Goal: Task Accomplishment & Management: Manage account settings

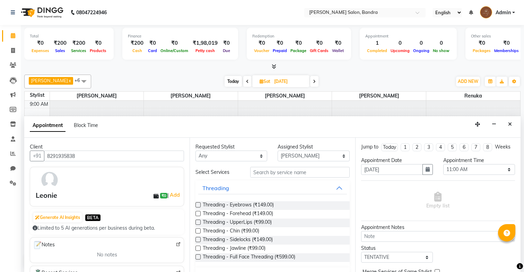
select select "70710"
select select "660"
select select "tentative"
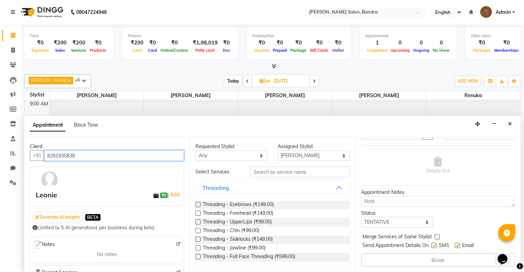
scroll to position [33, 0]
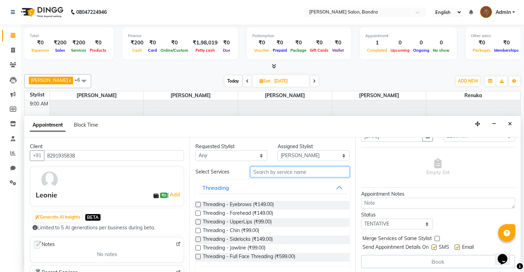
click at [271, 174] on input "text" at bounding box center [299, 171] width 99 height 11
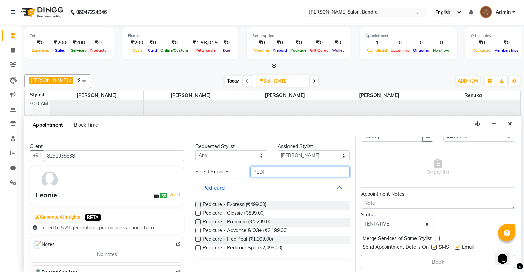
type input "PEDI"
click at [199, 213] on label at bounding box center [198, 212] width 5 height 5
click at [199, 213] on input "checkbox" at bounding box center [198, 214] width 5 height 5
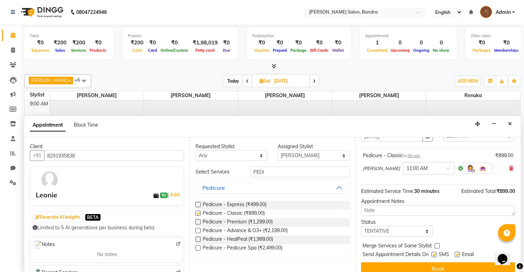
checkbox input "false"
click at [277, 176] on div "Select Services PEDI Pedicure Pedicure - Express (₹499.00) Pedicure - Classic (…" at bounding box center [273, 212] width 154 height 92
click at [277, 177] on input "PEDI" at bounding box center [299, 171] width 99 height 11
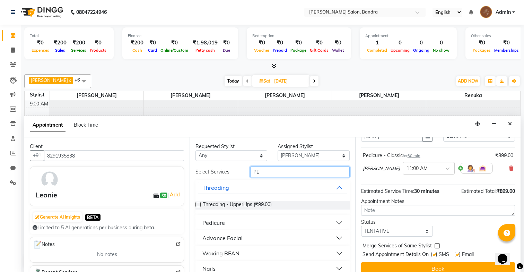
type input "P"
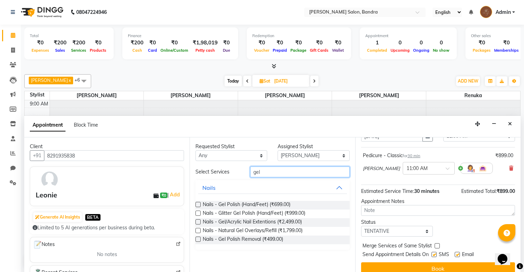
type input "gel"
click at [201, 207] on div "Nails - Gel Polish (Hand/Feet) (₹699.00)" at bounding box center [273, 205] width 154 height 9
click at [198, 204] on label at bounding box center [198, 204] width 5 height 5
click at [198, 204] on input "checkbox" at bounding box center [198, 205] width 5 height 5
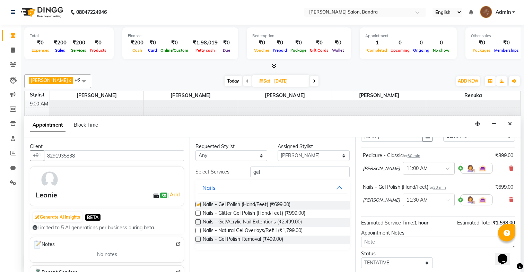
checkbox input "false"
click at [512, 167] on icon at bounding box center [511, 168] width 4 height 5
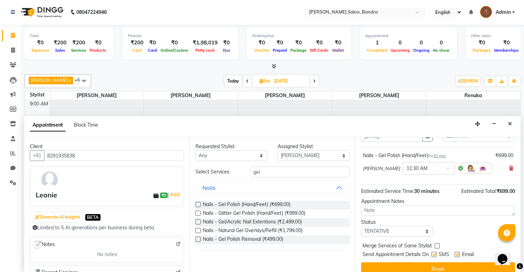
click at [512, 167] on icon at bounding box center [511, 168] width 4 height 5
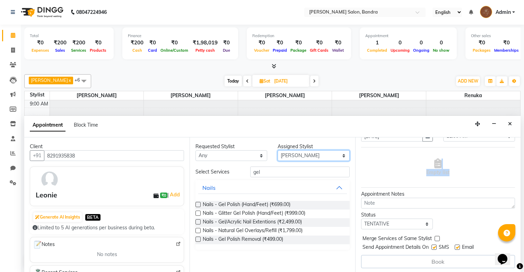
click at [314, 157] on select "Select Anita Dakshta Jessica Mithraj Priti Renuka Shivansh Sohail" at bounding box center [314, 155] width 72 height 11
select select "88387"
click at [278, 150] on select "Select Anita Dakshta Jessica Mithraj Priti Renuka Shivansh Sohail" at bounding box center [314, 155] width 72 height 11
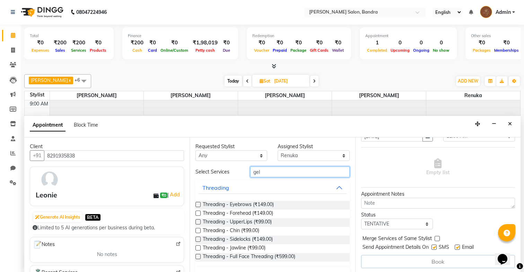
click at [275, 173] on input "gel" at bounding box center [299, 171] width 99 height 11
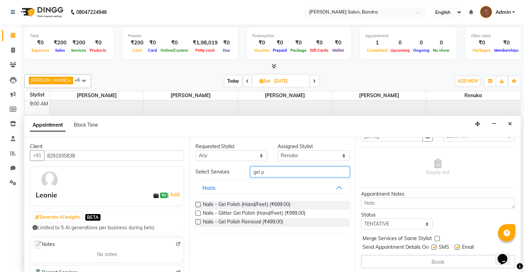
type input "gel p"
click at [199, 204] on label at bounding box center [198, 204] width 5 height 5
click at [199, 204] on input "checkbox" at bounding box center [198, 205] width 5 height 5
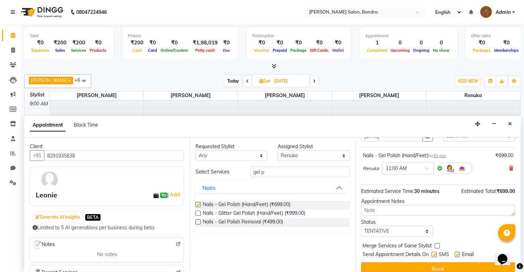
checkbox input "false"
click at [267, 173] on input "gel p" at bounding box center [299, 171] width 99 height 11
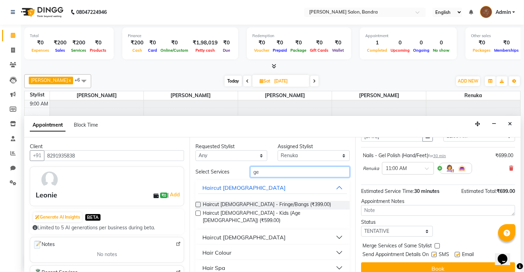
type input "g"
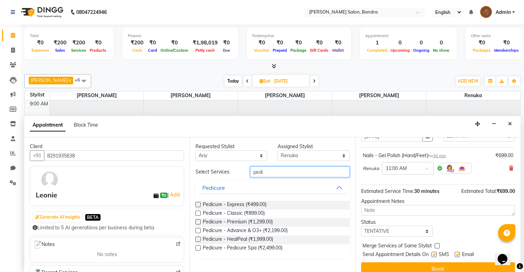
type input "pedi"
click at [200, 213] on label at bounding box center [198, 212] width 5 height 5
click at [200, 213] on input "checkbox" at bounding box center [198, 214] width 5 height 5
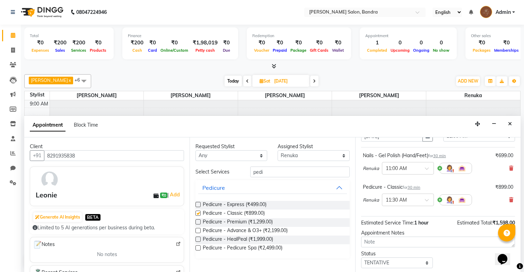
checkbox input "false"
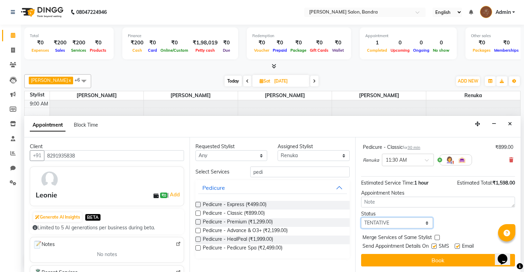
click at [391, 222] on select "Select TENTATIVE CONFIRM UPCOMING" at bounding box center [397, 222] width 72 height 11
select select "confirm booking"
click at [361, 217] on select "Select TENTATIVE CONFIRM UPCOMING" at bounding box center [397, 222] width 72 height 11
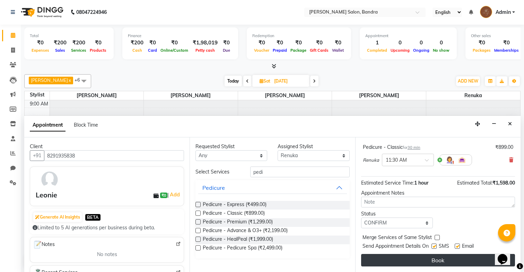
click at [389, 258] on button "Book" at bounding box center [438, 260] width 154 height 12
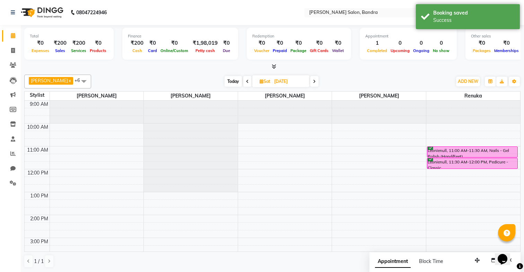
scroll to position [0, 0]
click at [112, 240] on div "9:00 AM 10:00 AM 11:00 AM 12:00 PM 1:00 PM 2:00 PM 3:00 PM 4:00 PM 5:00 PM 6:00…" at bounding box center [273, 260] width 496 height 320
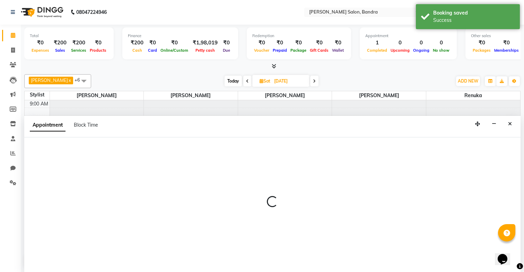
select select "70710"
select select "900"
select select "tentative"
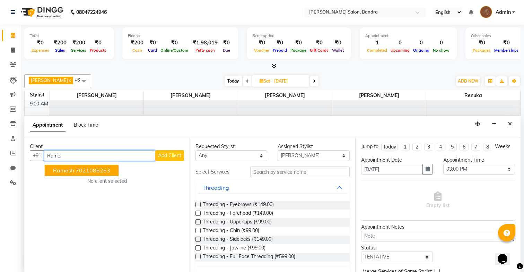
click at [113, 173] on button "Ramesh 7021086263" at bounding box center [82, 170] width 74 height 11
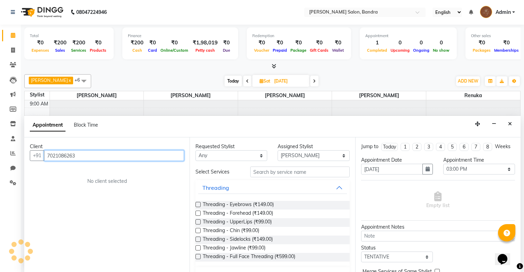
type input "7021086263"
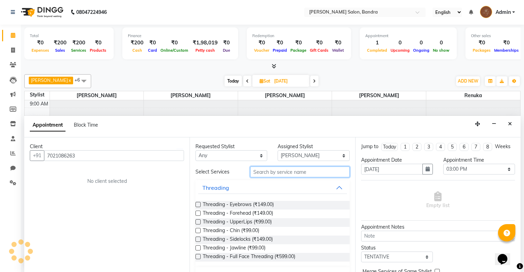
click at [275, 175] on input "text" at bounding box center [299, 171] width 99 height 11
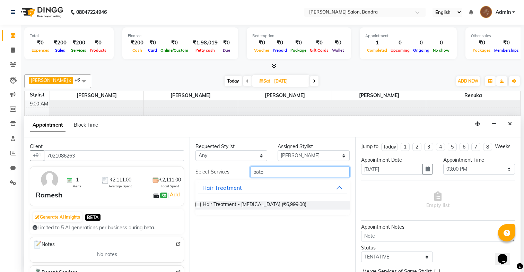
type input "boto"
click at [198, 205] on label at bounding box center [198, 204] width 5 height 5
click at [198, 205] on input "checkbox" at bounding box center [198, 205] width 5 height 5
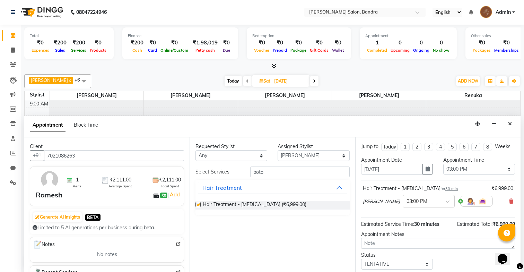
checkbox input "false"
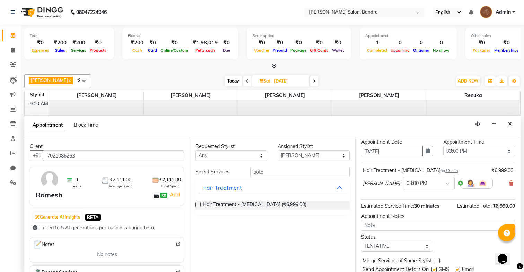
scroll to position [20, 0]
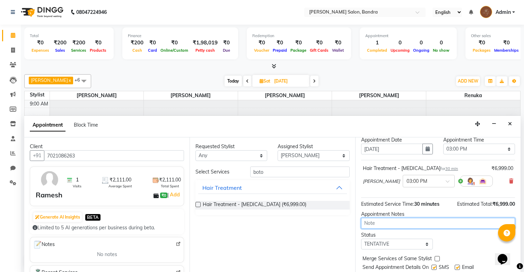
click at [378, 225] on textarea at bounding box center [438, 223] width 154 height 11
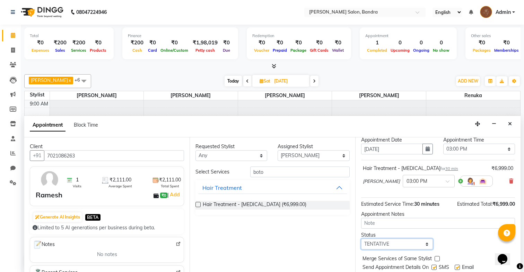
click at [374, 246] on select "Select TENTATIVE CONFIRM UPCOMING" at bounding box center [397, 244] width 72 height 11
select select "confirm booking"
click at [361, 239] on select "Select TENTATIVE CONFIRM UPCOMING" at bounding box center [397, 244] width 72 height 11
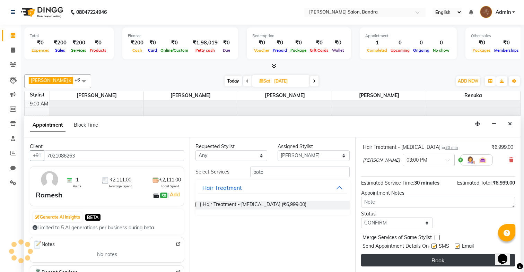
click at [378, 257] on button "Book" at bounding box center [438, 260] width 154 height 12
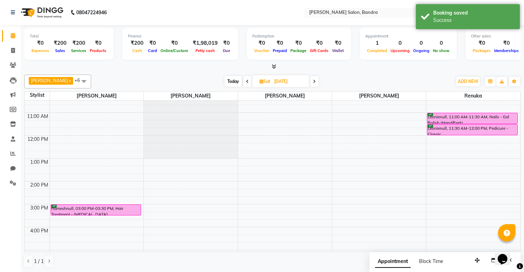
scroll to position [33, 0]
click at [12, 50] on icon at bounding box center [13, 50] width 4 height 5
select select "7894"
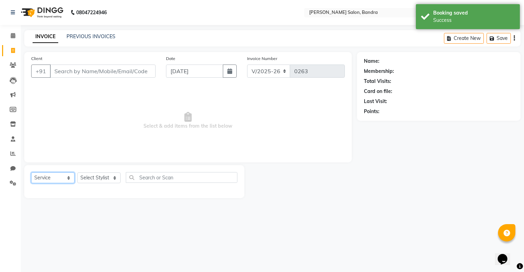
click at [56, 175] on select "Select Service Product Membership Package Voucher Prepaid Gift Card" at bounding box center [52, 177] width 43 height 11
select select "package"
click at [31, 172] on select "Select Service Product Membership Package Voucher Prepaid Gift Card" at bounding box center [52, 177] width 43 height 11
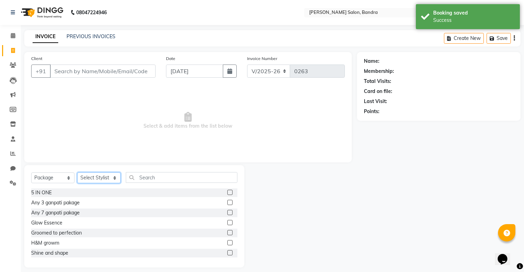
click at [94, 174] on select "Select Stylist Anita Dakshta Jessica Mithraj Priti Renuka Shivansh Sohail" at bounding box center [98, 177] width 43 height 11
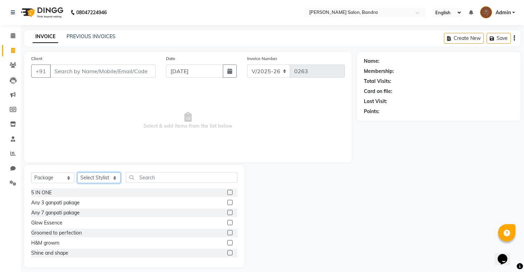
select select "90039"
click at [77, 172] on select "Select Stylist Anita Dakshta Jessica Mithraj Priti Renuka Shivansh Sohail" at bounding box center [98, 177] width 43 height 11
click at [229, 212] on label at bounding box center [229, 212] width 5 height 5
click at [229, 212] on input "checkbox" at bounding box center [229, 212] width 5 height 5
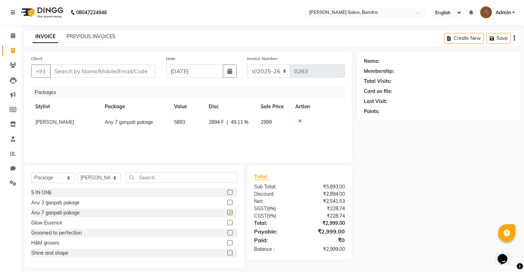
checkbox input "false"
click at [224, 182] on input "text" at bounding box center [182, 177] width 112 height 11
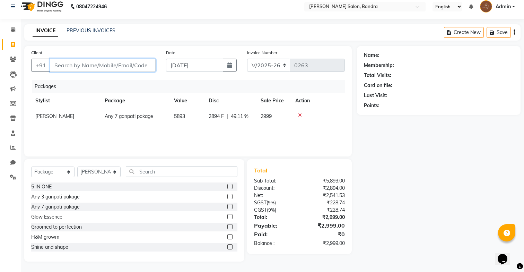
click at [118, 65] on input "Client" at bounding box center [103, 65] width 106 height 13
type input "98880331100"
click at [148, 60] on button "Add Client" at bounding box center [138, 65] width 36 height 13
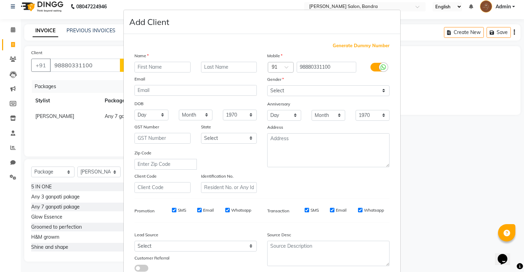
click at [89, 65] on ngb-modal-window "Add Client Generate Dummy Number Name Email DOB Day 01 02 03 04 05 06 07 08 09 …" at bounding box center [262, 136] width 524 height 272
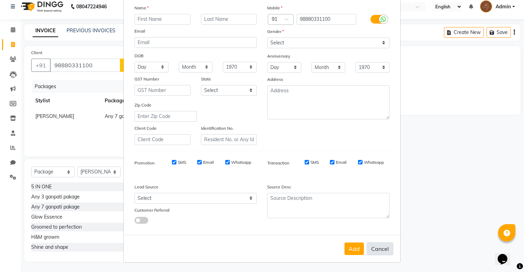
click at [377, 251] on button "Cancel" at bounding box center [380, 248] width 27 height 13
select select
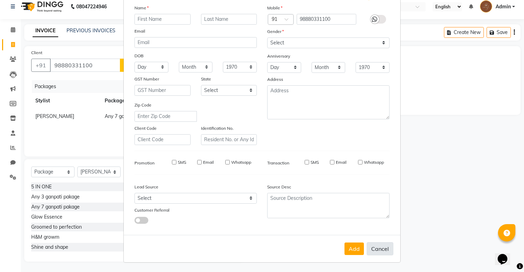
select select
checkbox input "false"
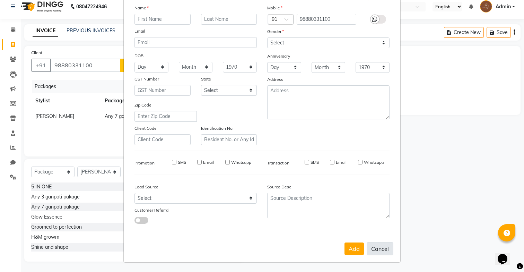
checkbox input "false"
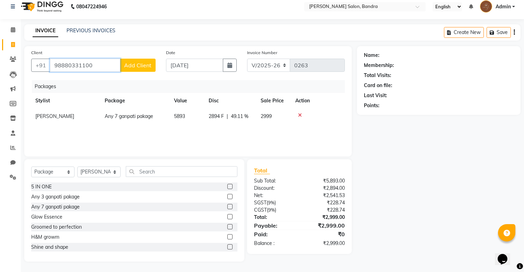
click at [66, 66] on input "98880331100" at bounding box center [85, 65] width 70 height 13
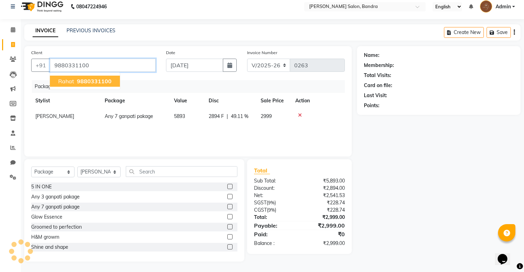
type input "9880331100"
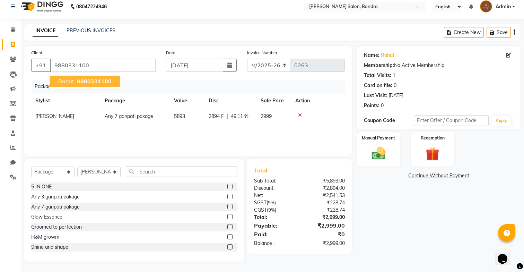
click at [82, 84] on button "Rahat 9880331100" at bounding box center [85, 81] width 70 height 11
click at [51, 118] on td "Mithraj" at bounding box center [65, 117] width 69 height 16
select select "90039"
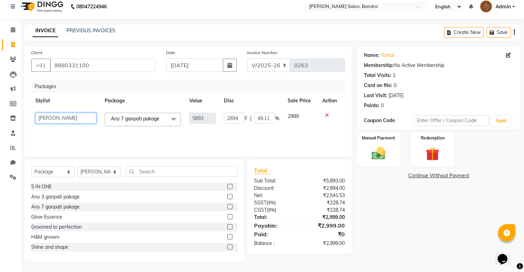
click at [51, 118] on select "Anita Dakshta Jessica Mithraj Priti Renuka Shivansh Sohail" at bounding box center [65, 118] width 61 height 11
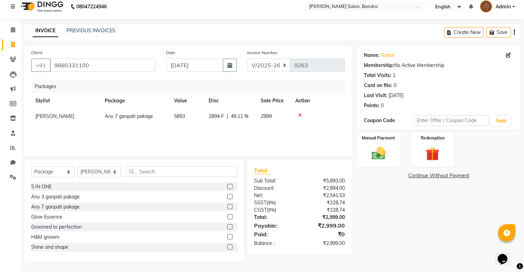
click at [328, 114] on div at bounding box center [317, 115] width 45 height 5
click at [300, 114] on icon at bounding box center [300, 115] width 4 height 5
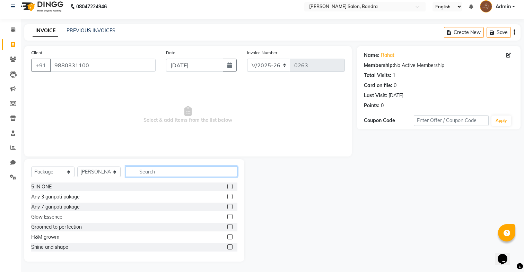
click at [148, 170] on input "text" at bounding box center [182, 171] width 112 height 11
click at [230, 207] on label at bounding box center [229, 206] width 5 height 5
click at [230, 207] on input "checkbox" at bounding box center [229, 207] width 5 height 5
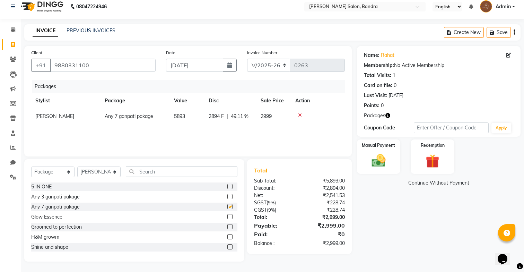
checkbox input "false"
click at [44, 118] on span "Mithraj" at bounding box center [54, 116] width 39 height 6
select select "90039"
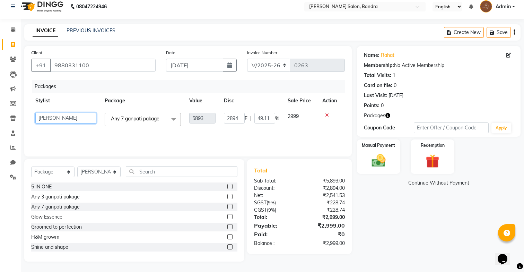
click at [44, 118] on select "Anita Dakshta Jessica Mithraj Priti Renuka Shivansh Sohail" at bounding box center [65, 118] width 61 height 11
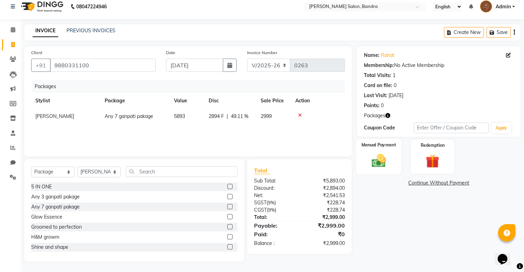
click at [382, 170] on div "Manual Payment" at bounding box center [378, 157] width 45 height 36
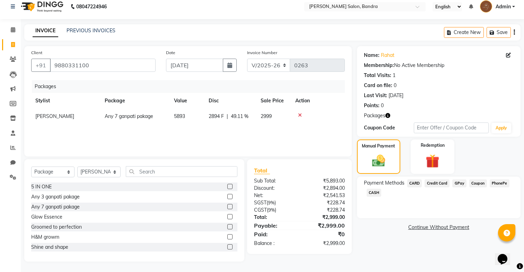
click at [460, 183] on span "GPay" at bounding box center [459, 183] width 14 height 8
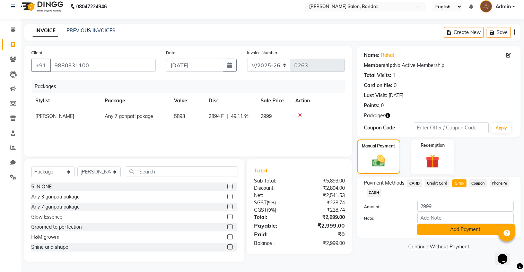
click at [459, 224] on button "Add Payment" at bounding box center [465, 229] width 96 height 11
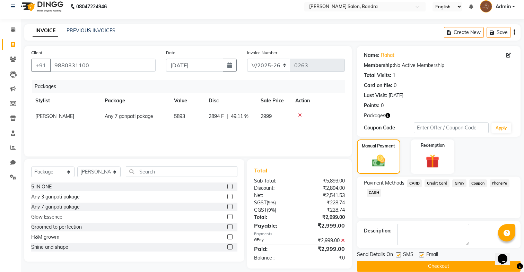
click at [439, 259] on div "Email" at bounding box center [431, 255] width 25 height 9
click at [439, 262] on button "Checkout" at bounding box center [439, 266] width 164 height 11
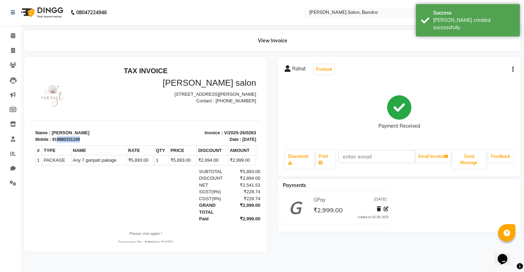
drag, startPoint x: 56, startPoint y: 139, endPoint x: 100, endPoint y: 136, distance: 43.4
click at [100, 137] on div "Mobile : 919880331100" at bounding box center [88, 139] width 106 height 6
copy div "9880331100"
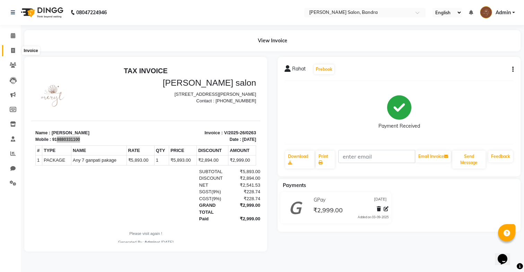
click at [9, 51] on span at bounding box center [13, 51] width 12 height 8
select select "7894"
select select "service"
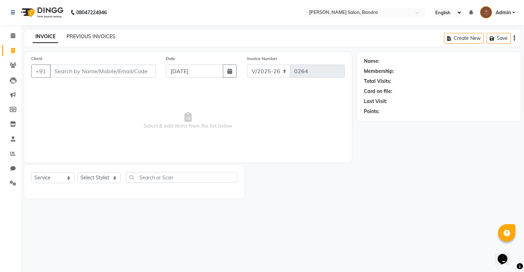
click at [103, 36] on link "PREVIOUS INVOICES" at bounding box center [91, 36] width 49 height 6
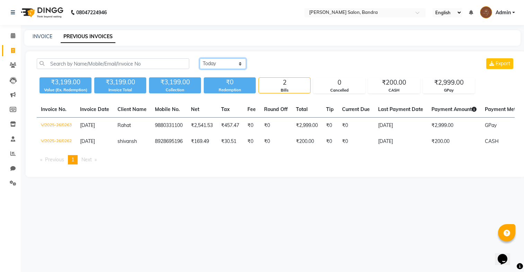
click at [237, 61] on select "Today Yesterday Custom Range" at bounding box center [223, 63] width 46 height 11
select select "range"
click at [200, 58] on select "Today Yesterday Custom Range" at bounding box center [223, 63] width 46 height 11
click at [275, 61] on input "03-09-2025" at bounding box center [279, 64] width 49 height 10
select select "9"
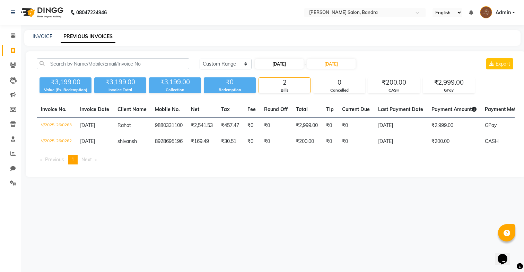
select select "2025"
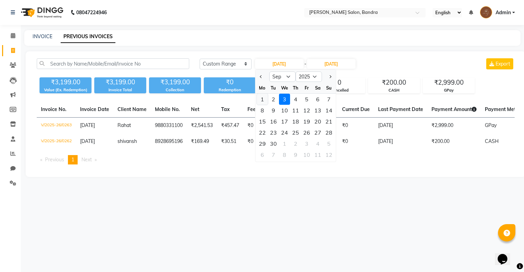
click at [265, 96] on div "1" at bounding box center [262, 99] width 11 height 11
type input "01-09-2025"
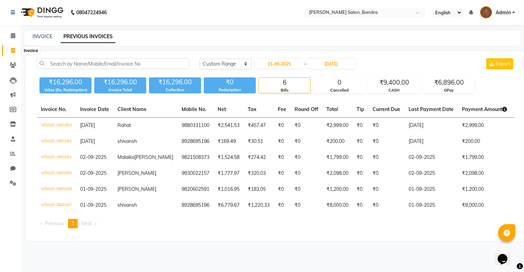
click at [13, 53] on icon at bounding box center [13, 50] width 4 height 5
select select "7894"
select select "service"
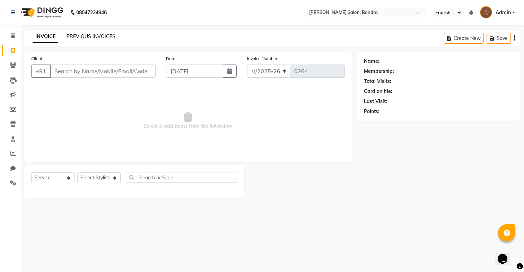
click at [78, 37] on link "PREVIOUS INVOICES" at bounding box center [91, 36] width 49 height 6
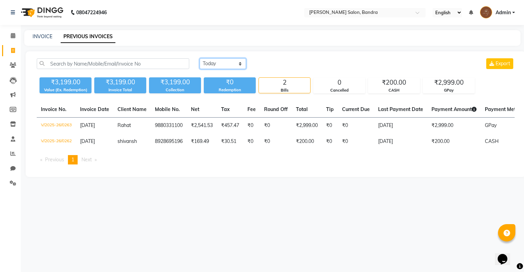
click at [229, 61] on select "Today Yesterday Custom Range" at bounding box center [223, 63] width 46 height 11
select select "yesterday"
click at [200, 58] on select "Today Yesterday Custom Range" at bounding box center [223, 63] width 46 height 11
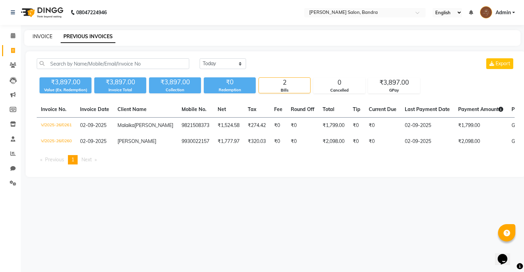
click at [48, 38] on link "INVOICE" at bounding box center [43, 36] width 20 height 6
select select "service"
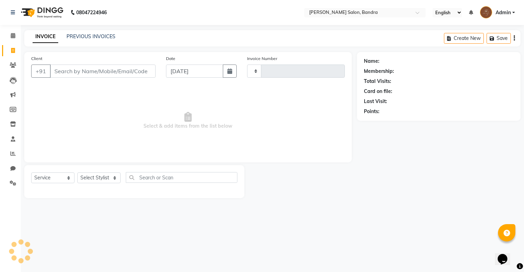
type input "0264"
select select "7894"
click at [189, 72] on input "03-09-2025" at bounding box center [194, 70] width 57 height 13
select select "9"
select select "2025"
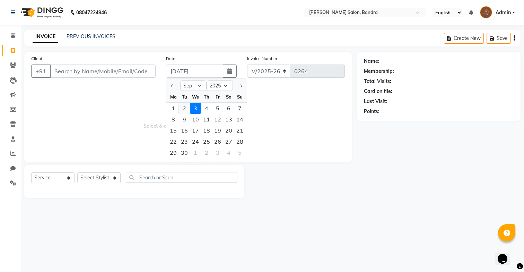
click at [185, 104] on div "2" at bounding box center [184, 108] width 11 height 11
type input "02-09-2025"
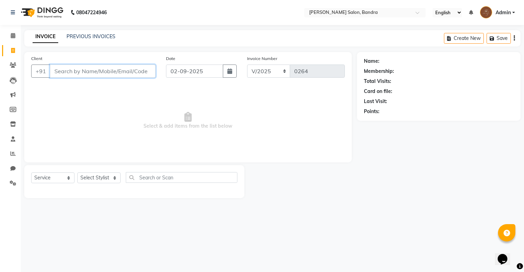
click at [139, 72] on input "Client" at bounding box center [103, 70] width 106 height 13
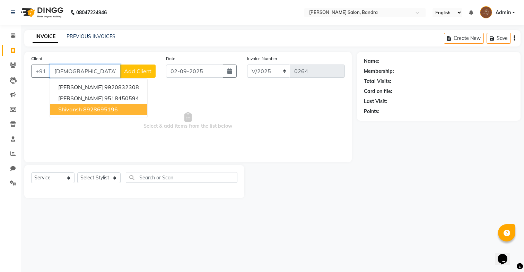
click at [133, 106] on button "shivansh 8928695196" at bounding box center [98, 109] width 97 height 11
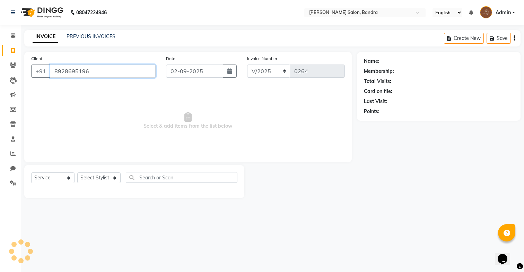
type input "8928695196"
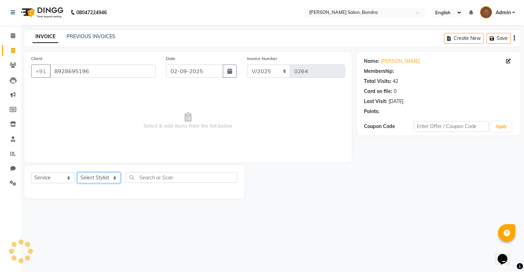
click at [110, 177] on select "Select Stylist Anita Dakshta Jessica Mithraj Priti Renuka Shivansh Sohail" at bounding box center [98, 177] width 43 height 11
select select "86816"
click at [77, 172] on select "Select Stylist Anita Dakshta Jessica Mithraj Priti Renuka Shivansh Sohail" at bounding box center [98, 177] width 43 height 11
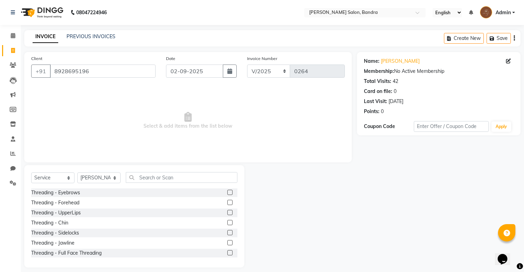
click at [137, 183] on div "Select Service Product Membership Package Voucher Prepaid Gift Card Select Styl…" at bounding box center [134, 180] width 206 height 16
click at [143, 179] on input "text" at bounding box center [182, 177] width 112 height 11
type input "g"
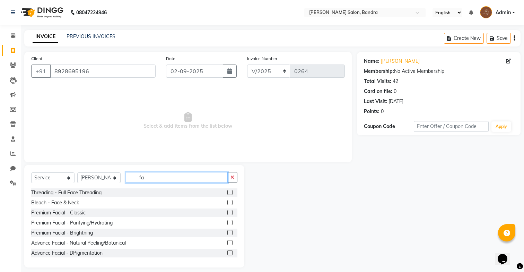
type input "f"
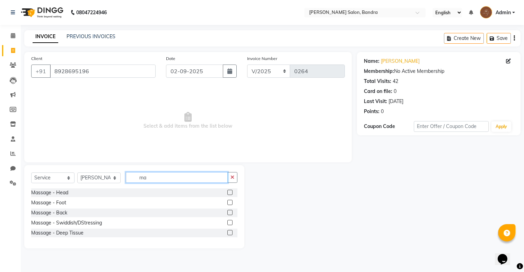
type input "m"
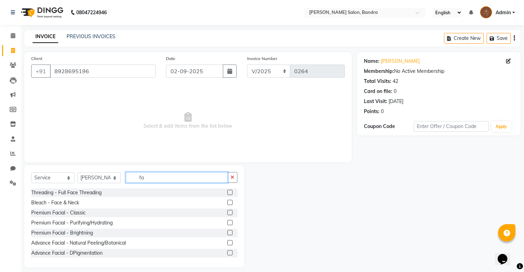
type input "f"
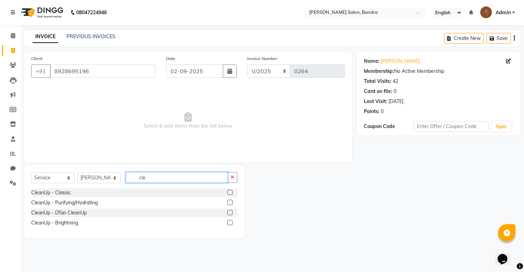
type input "cle"
click at [231, 191] on label at bounding box center [229, 192] width 5 height 5
click at [231, 191] on input "checkbox" at bounding box center [229, 192] width 5 height 5
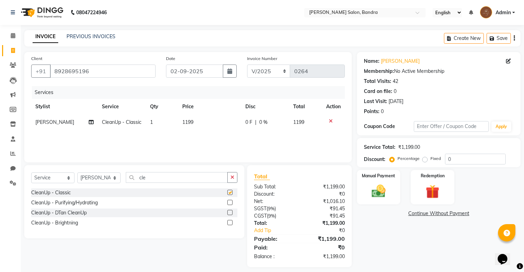
checkbox input "false"
click at [189, 126] on td "1199" at bounding box center [209, 122] width 63 height 16
select select "86816"
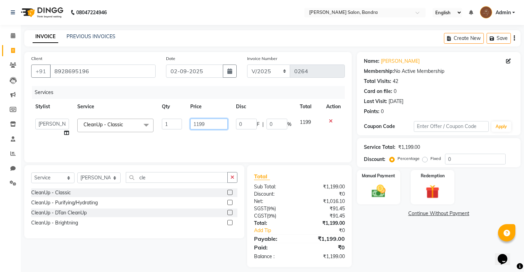
click at [197, 125] on input "1199" at bounding box center [208, 124] width 37 height 11
drag, startPoint x: 208, startPoint y: 123, endPoint x: 199, endPoint y: 125, distance: 8.6
click at [199, 125] on input "1499" at bounding box center [208, 124] width 37 height 11
type input "1500"
click at [234, 179] on icon "button" at bounding box center [233, 177] width 4 height 5
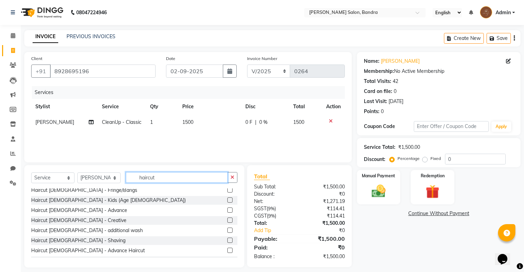
scroll to position [16, 0]
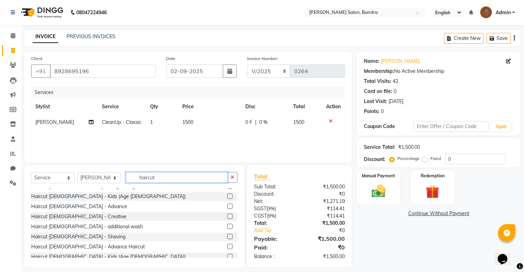
type input "haircut"
click at [228, 246] on label at bounding box center [229, 246] width 5 height 5
click at [228, 246] on input "checkbox" at bounding box center [229, 246] width 5 height 5
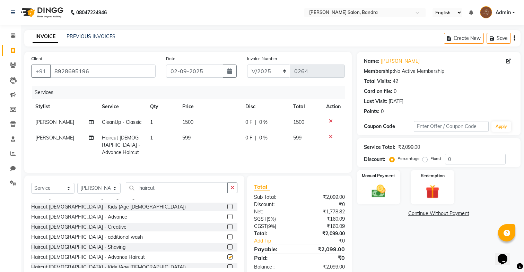
checkbox input "false"
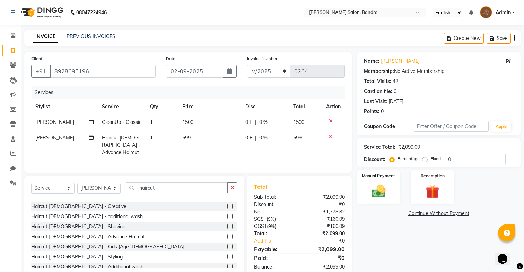
scroll to position [51, 0]
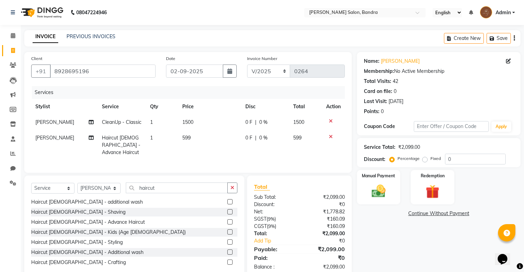
click at [230, 249] on label at bounding box center [229, 251] width 5 height 5
click at [230, 250] on input "checkbox" at bounding box center [229, 252] width 5 height 5
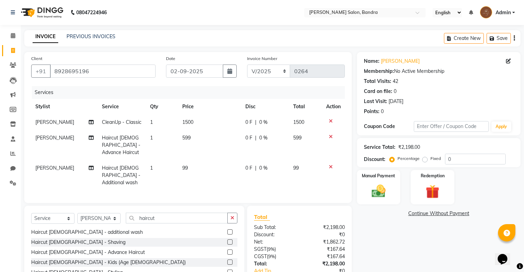
checkbox input "false"
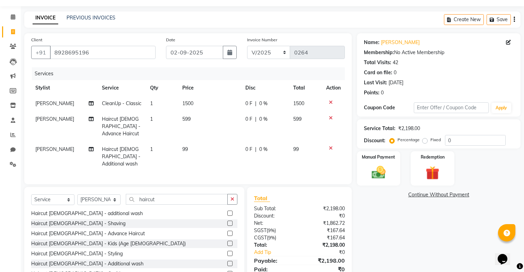
scroll to position [17, 0]
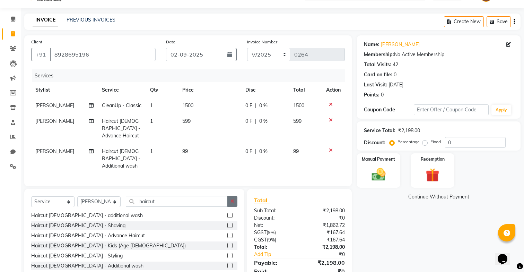
click at [234, 199] on icon "button" at bounding box center [233, 201] width 4 height 5
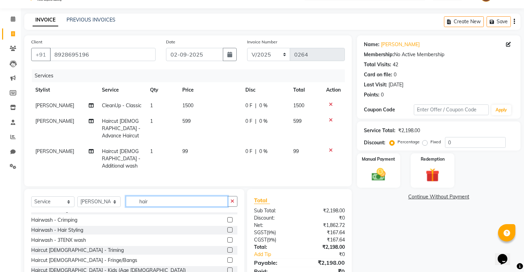
scroll to position [0, 0]
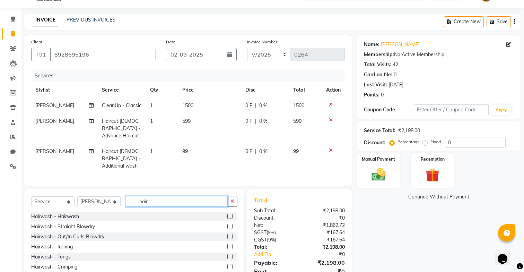
type input "hair"
click at [229, 214] on label at bounding box center [229, 216] width 5 height 5
click at [229, 214] on input "checkbox" at bounding box center [229, 216] width 5 height 5
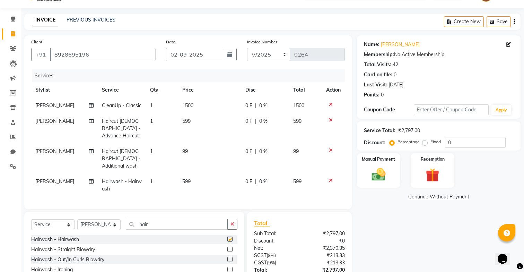
checkbox input "false"
click at [331, 148] on icon at bounding box center [331, 150] width 4 height 5
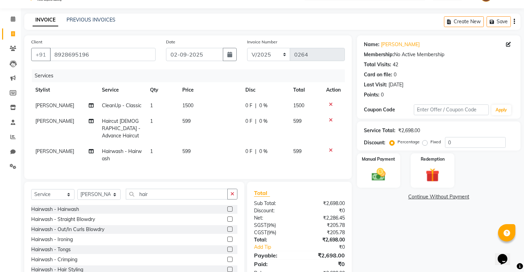
click at [184, 120] on span "599" at bounding box center [186, 121] width 8 height 6
select select "86816"
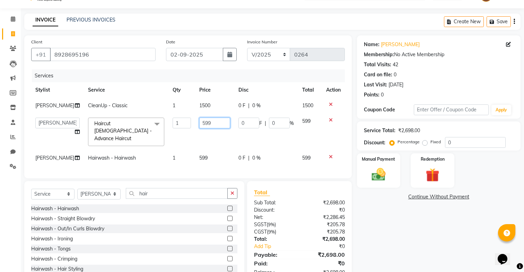
drag, startPoint x: 209, startPoint y: 124, endPoint x: 176, endPoint y: 125, distance: 32.3
click at [176, 125] on tr "Anita Dakshta Jessica Mithraj Priti Renuka Shivansh Sohail Haircut Male - Advan…" at bounding box center [188, 131] width 314 height 37
type input "1000"
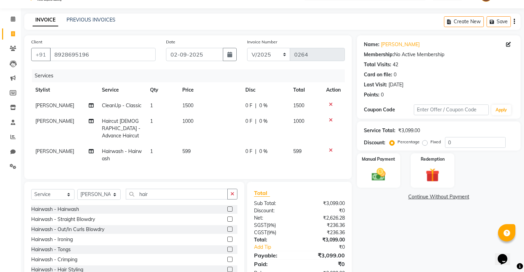
click at [199, 160] on div "Services Stylist Service Qty Price Disc Total Action Jessica CleanUp - Classic …" at bounding box center [188, 120] width 314 height 103
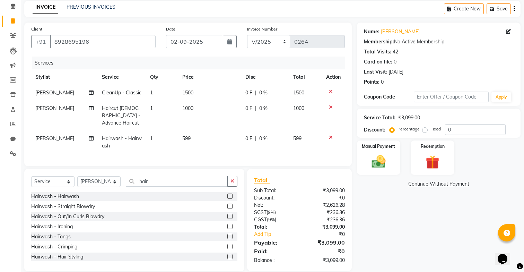
scroll to position [32, 0]
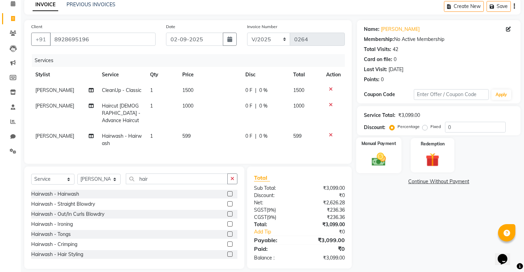
click at [366, 151] on div "Manual Payment" at bounding box center [378, 155] width 45 height 36
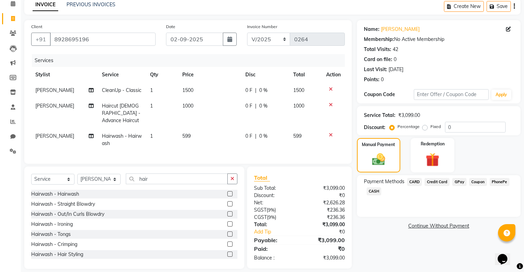
click at [459, 183] on span "GPay" at bounding box center [459, 182] width 14 height 8
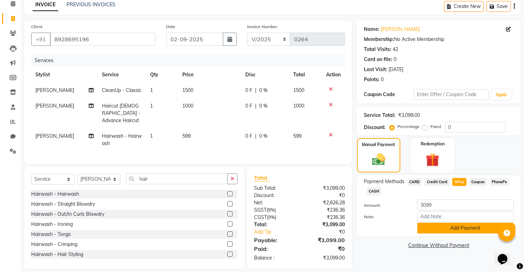
click at [459, 227] on button "Add Payment" at bounding box center [465, 228] width 96 height 11
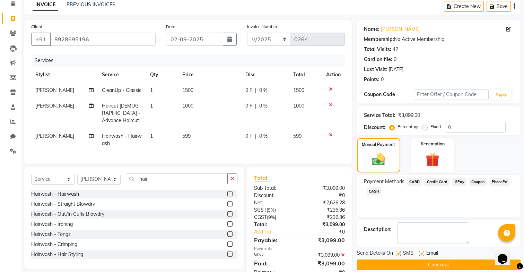
click at [428, 265] on button "Checkout" at bounding box center [439, 264] width 164 height 11
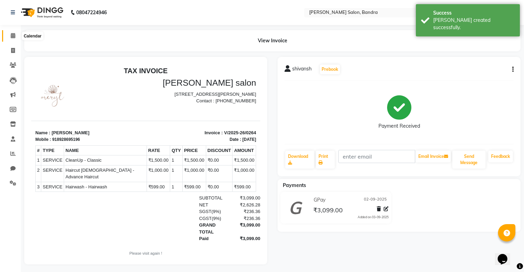
click at [11, 33] on icon at bounding box center [13, 35] width 5 height 5
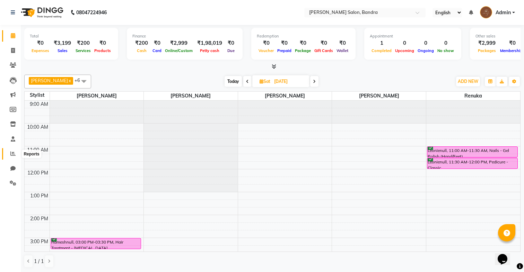
click at [11, 153] on icon at bounding box center [12, 153] width 5 height 5
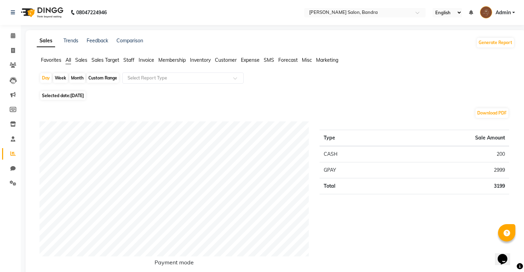
click at [74, 78] on div "Month" at bounding box center [77, 78] width 16 height 10
select select "9"
select select "2025"
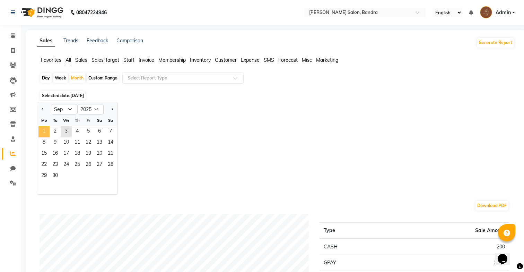
click at [45, 133] on span "1" at bounding box center [43, 131] width 11 height 11
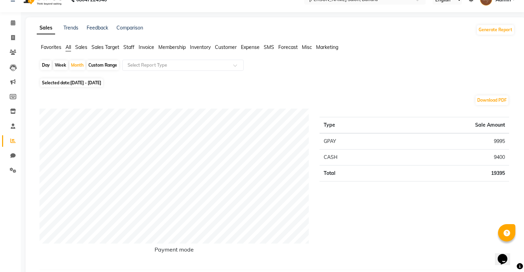
scroll to position [1, 0]
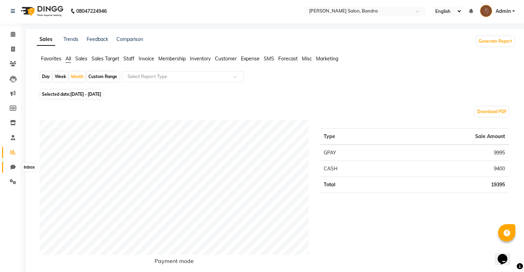
click at [12, 164] on icon at bounding box center [12, 166] width 5 height 5
select select "100"
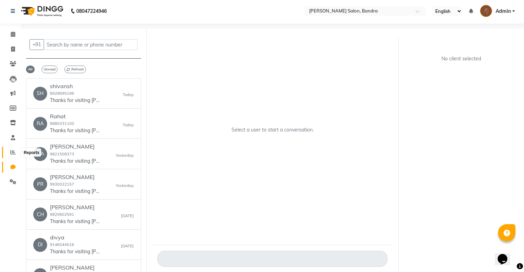
click at [11, 155] on icon at bounding box center [12, 151] width 5 height 5
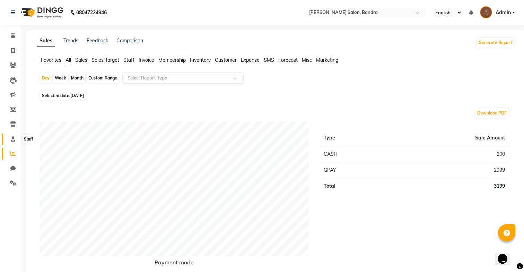
click at [12, 138] on icon at bounding box center [13, 138] width 5 height 5
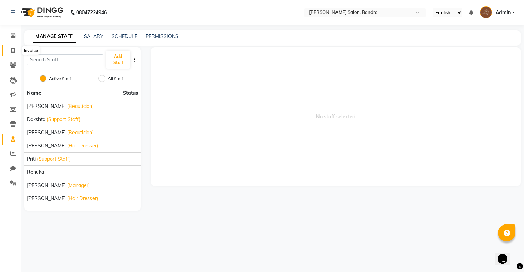
click at [10, 52] on span at bounding box center [13, 51] width 12 height 8
select select "7894"
select select "service"
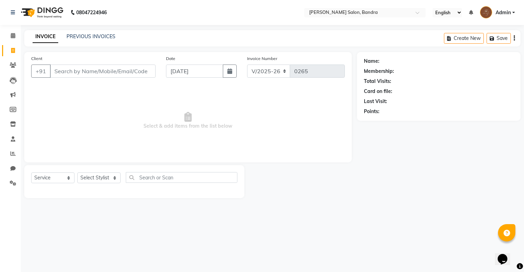
click at [112, 33] on div "PREVIOUS INVOICES" at bounding box center [91, 36] width 49 height 7
click at [104, 36] on link "PREVIOUS INVOICES" at bounding box center [91, 36] width 49 height 6
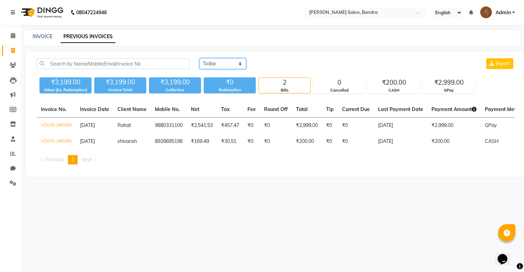
click at [241, 66] on select "Today Yesterday Custom Range" at bounding box center [223, 63] width 46 height 11
select select "range"
click at [200, 58] on select "Today Yesterday Custom Range" at bounding box center [223, 63] width 46 height 11
click at [270, 61] on input "03-09-2025" at bounding box center [279, 64] width 49 height 10
select select "9"
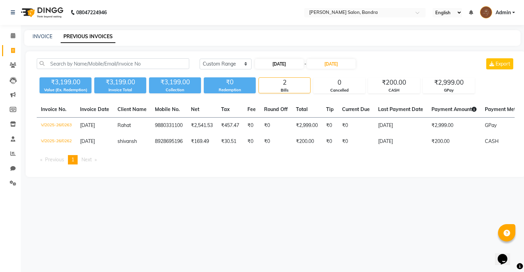
select select "2025"
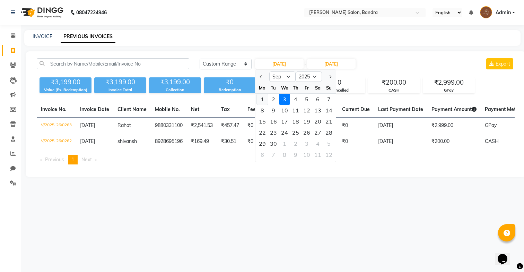
click at [260, 101] on div "1" at bounding box center [262, 99] width 11 height 11
type input "01-09-2025"
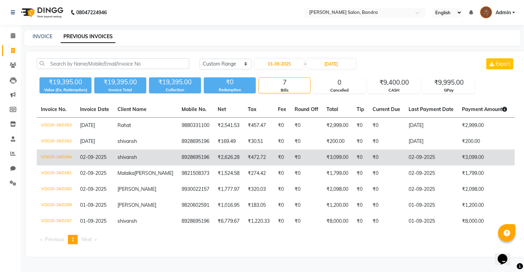
click at [369, 162] on td "₹0" at bounding box center [387, 157] width 36 height 16
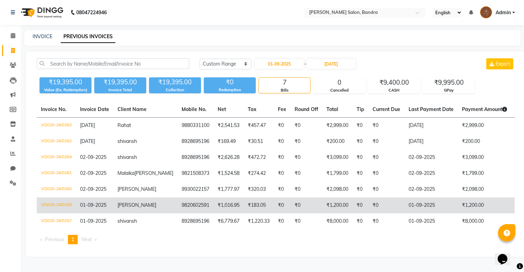
click at [369, 213] on td "₹0" at bounding box center [387, 205] width 36 height 16
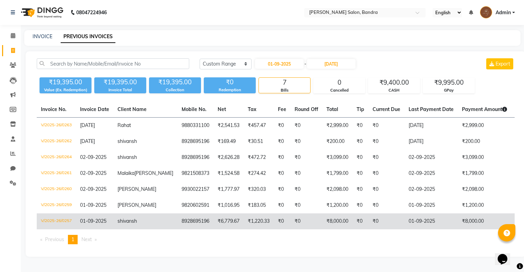
click at [369, 223] on td "₹0" at bounding box center [387, 221] width 36 height 16
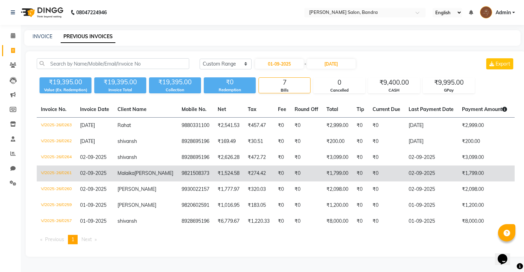
click at [381, 179] on td "₹0" at bounding box center [387, 173] width 36 height 16
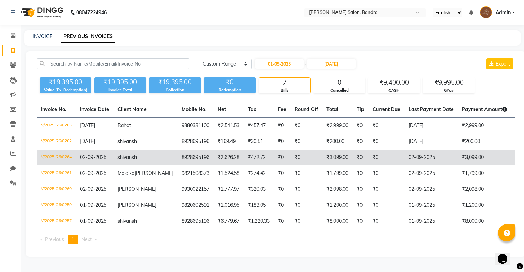
click at [369, 158] on td "₹0" at bounding box center [387, 157] width 36 height 16
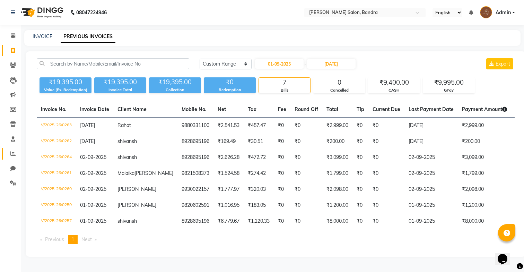
click at [12, 157] on link "Reports" at bounding box center [10, 153] width 17 height 11
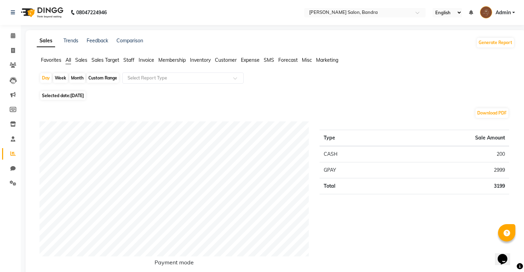
click at [79, 79] on div "Month" at bounding box center [77, 78] width 16 height 10
select select "9"
select select "2025"
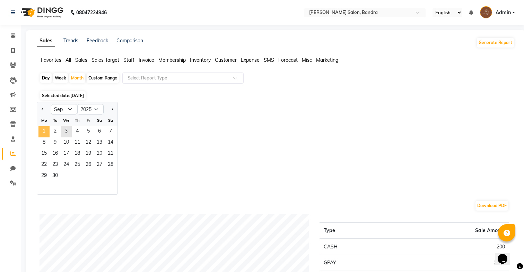
click at [48, 131] on span "1" at bounding box center [43, 131] width 11 height 11
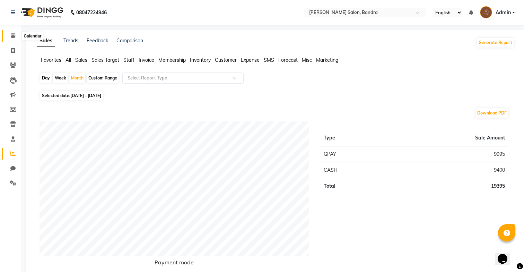
click at [8, 38] on span at bounding box center [13, 36] width 12 height 8
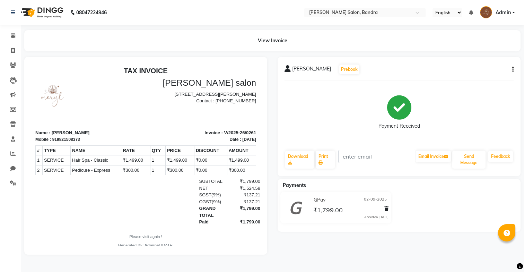
click at [511, 69] on button "button" at bounding box center [512, 69] width 4 height 7
click at [488, 79] on div "Edit Invoice" at bounding box center [479, 78] width 48 height 9
select select "service"
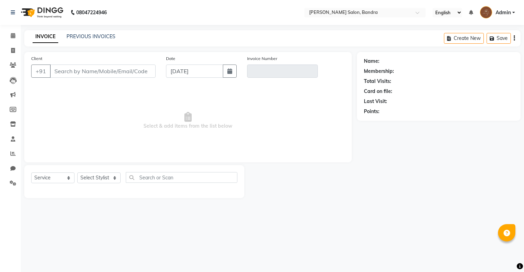
type input "9821508373"
type input "V/2025-26/0261"
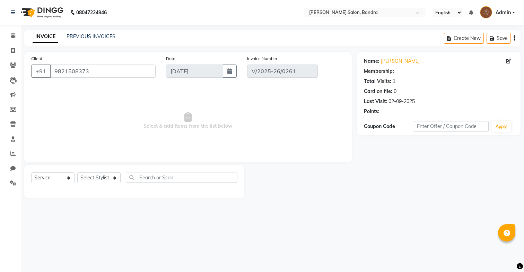
type input "02-09-2025"
select select "select"
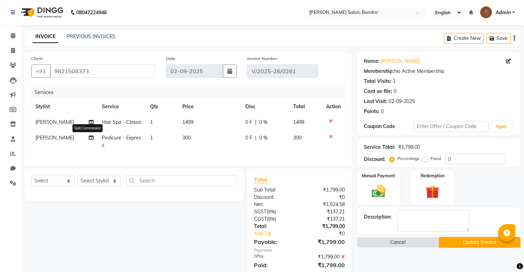
click at [89, 139] on icon at bounding box center [91, 137] width 5 height 5
select select "84557"
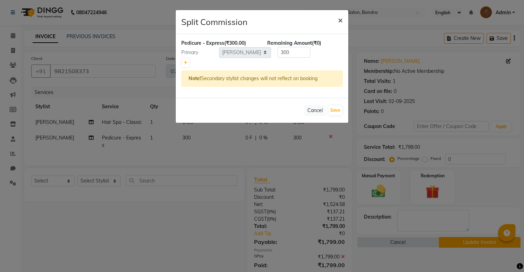
click at [339, 19] on span "×" at bounding box center [340, 20] width 5 height 10
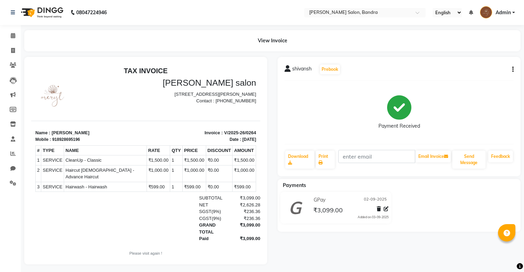
click at [514, 69] on icon "button" at bounding box center [512, 69] width 1 height 0
click at [491, 76] on div "Edit Invoice" at bounding box center [479, 78] width 48 height 9
select select "service"
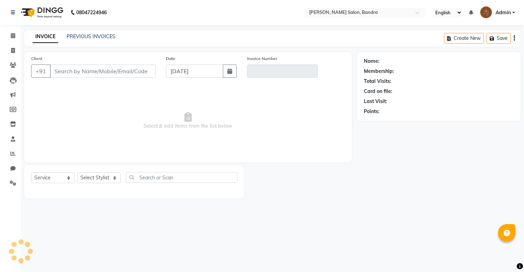
type input "8928695196"
type input "V/2025-26/0264"
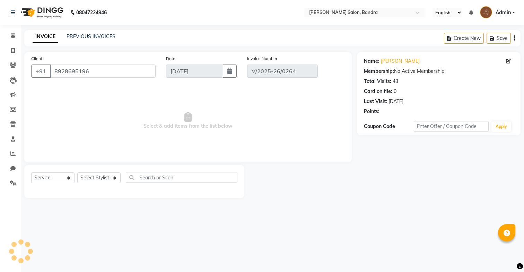
type input "02-09-2025"
select select "select"
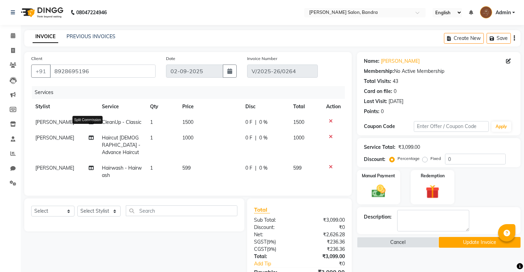
click at [89, 122] on icon at bounding box center [91, 122] width 5 height 5
select select "86816"
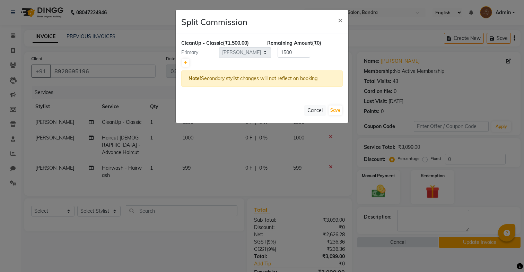
click at [72, 143] on ngb-modal-window "Split Commission × CleanUp - Classic (₹1,500.00) Remaining Amount (₹0) Primary …" at bounding box center [262, 136] width 524 height 272
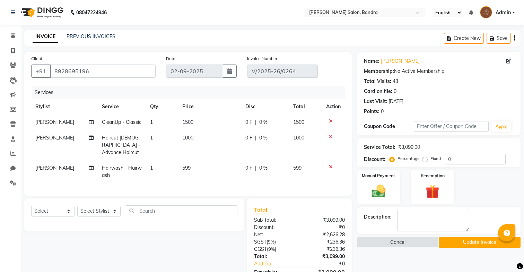
click at [59, 140] on td "Jessica" at bounding box center [64, 145] width 67 height 30
select select "86816"
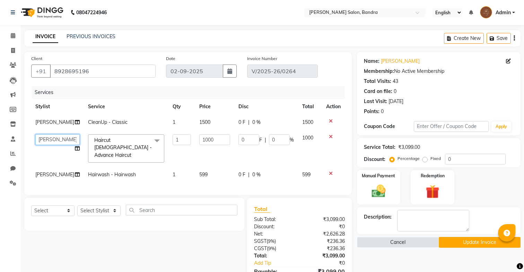
click at [59, 140] on select "Anita Dakshta Jessica Mithraj Priti Renuka Shivansh Sohail" at bounding box center [57, 139] width 44 height 11
select select "70710"
click at [54, 168] on td "Jessica" at bounding box center [57, 175] width 53 height 16
select select "86816"
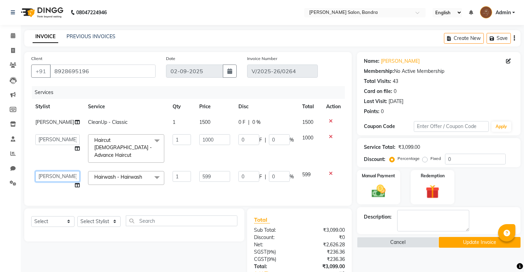
click at [54, 171] on select "Anita Dakshta Jessica Mithraj Priti Renuka Shivansh Sohail" at bounding box center [57, 176] width 44 height 11
select select "70710"
click at [57, 123] on td "Jessica" at bounding box center [57, 122] width 53 height 16
select select "86816"
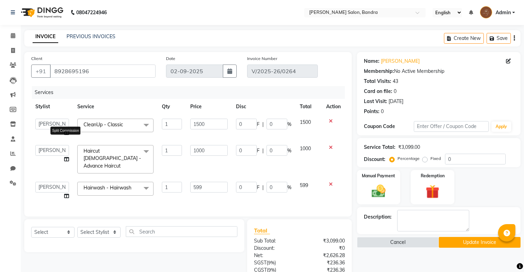
click at [67, 132] on icon at bounding box center [66, 132] width 5 height 5
select select "86816"
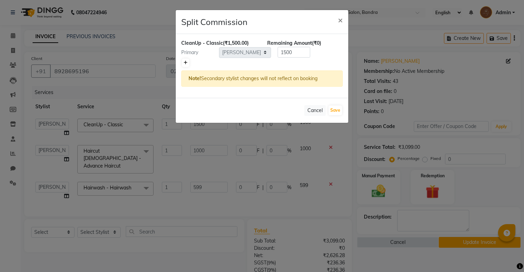
click at [182, 63] on link at bounding box center [185, 63] width 7 height 8
type input "750"
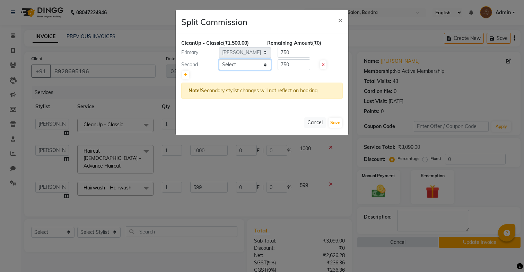
click at [235, 63] on select "Select Anita Dakshta Jessica Mithraj Priti Renuka Shivansh Sohail" at bounding box center [245, 64] width 52 height 11
select select "84557"
click at [219, 59] on select "Select Anita Dakshta Jessica Mithraj Priti Renuka Shivansh Sohail" at bounding box center [245, 64] width 52 height 11
click at [185, 72] on link at bounding box center [185, 75] width 7 height 8
type input "500"
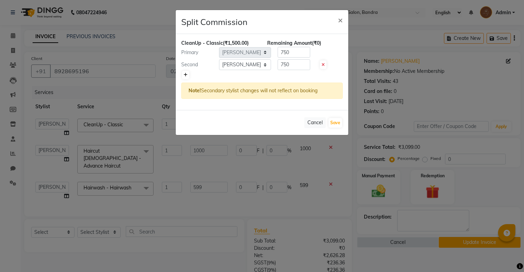
type input "500"
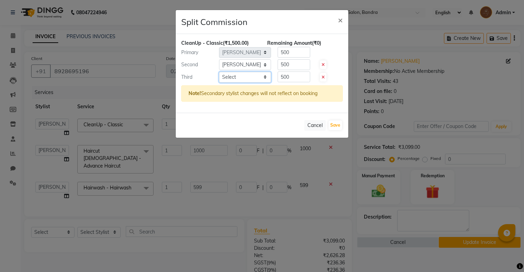
click at [238, 80] on select "Select Anita Dakshta Jessica Mithraj Priti Renuka Shivansh Sohail" at bounding box center [245, 77] width 52 height 11
select select "86816"
click at [219, 72] on select "Select Anita Dakshta Jessica Mithraj Priti Renuka Shivansh Sohail" at bounding box center [245, 77] width 52 height 11
click at [247, 65] on select "Select Anita Dakshta Jessica Mithraj Priti Renuka Shivansh Sohail" at bounding box center [245, 64] width 52 height 11
select select "88387"
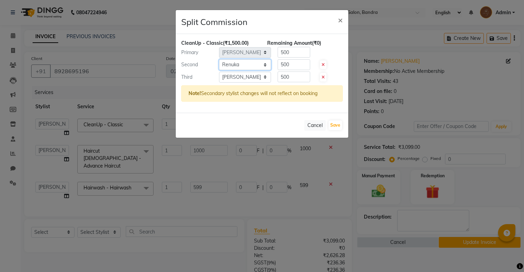
click at [219, 59] on select "Select Anita Dakshta Jessica Mithraj Priti Renuka Shivansh Sohail" at bounding box center [245, 64] width 52 height 11
click at [335, 124] on button "Save" at bounding box center [336, 125] width 14 height 10
select select "Select"
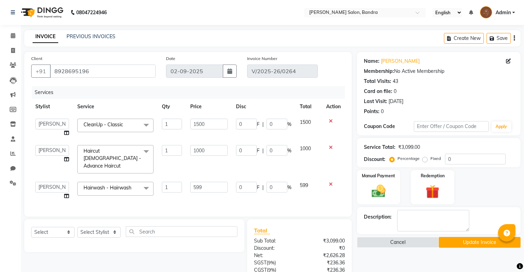
click at [456, 248] on div "Name: Shivansh Membership: No Active Membership Total Visits: 43 Card on file: …" at bounding box center [441, 194] width 169 height 284
click at [456, 244] on button "Update Invoice" at bounding box center [480, 242] width 82 height 11
